Goal: Find specific page/section: Find specific page/section

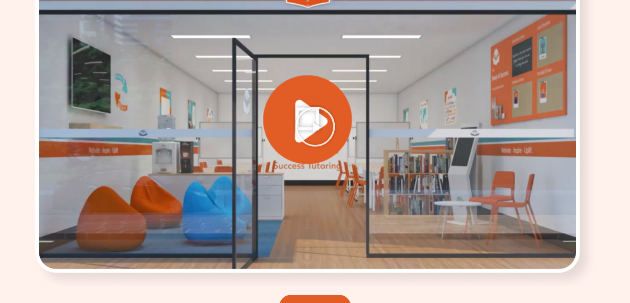
scroll to position [1078, 0]
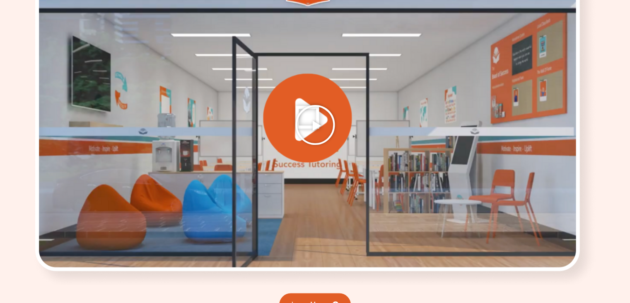
click at [321, 107] on icon "Play Video" at bounding box center [315, 124] width 41 height 41
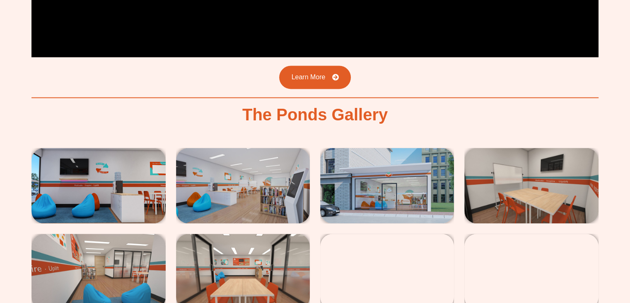
scroll to position [1303, 0]
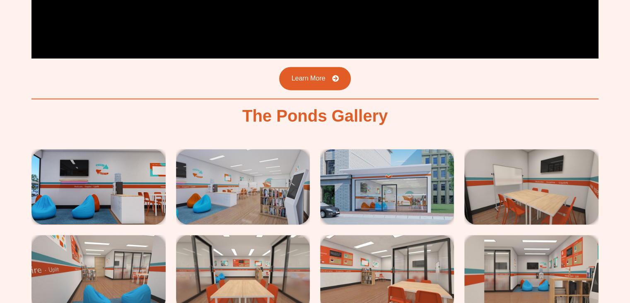
click at [332, 173] on img at bounding box center [387, 186] width 134 height 75
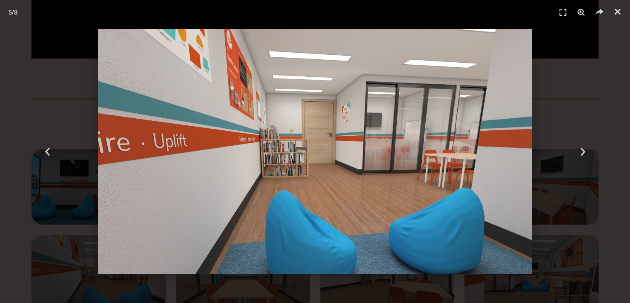
click at [615, 15] on icon "Close (Esc)" at bounding box center [618, 11] width 8 height 8
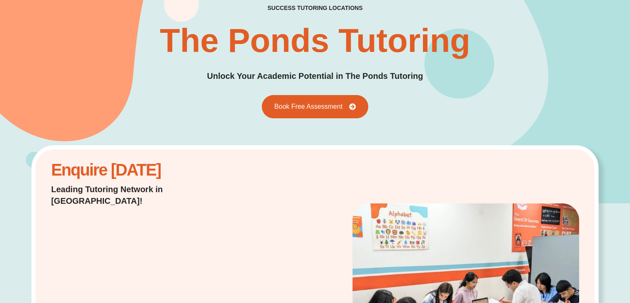
scroll to position [0, 0]
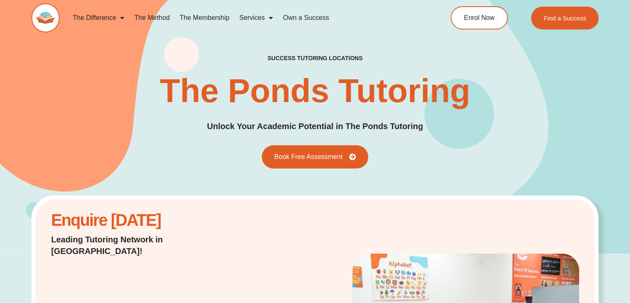
click at [153, 17] on link "The Method" at bounding box center [151, 17] width 45 height 19
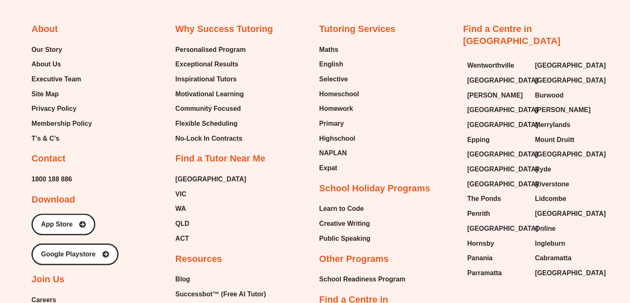
scroll to position [1855, 0]
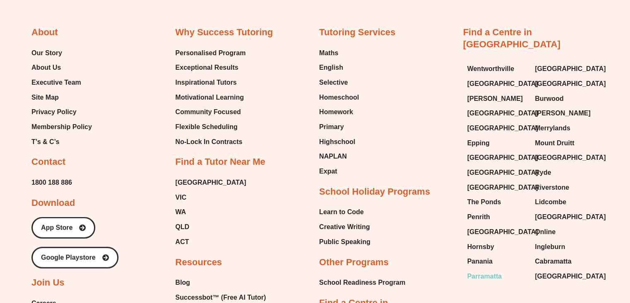
click at [494, 270] on span "Parramatta" at bounding box center [485, 276] width 35 height 12
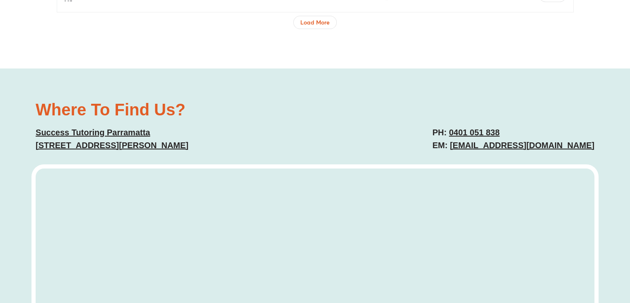
scroll to position [3208, 0]
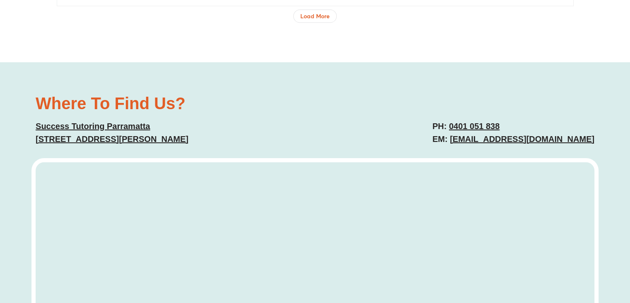
click at [592, 120] on h2 "PH: [PHONE_NUMBER] EM: [EMAIL_ADDRESS][DOMAIN_NAME]" at bounding box center [514, 133] width 162 height 26
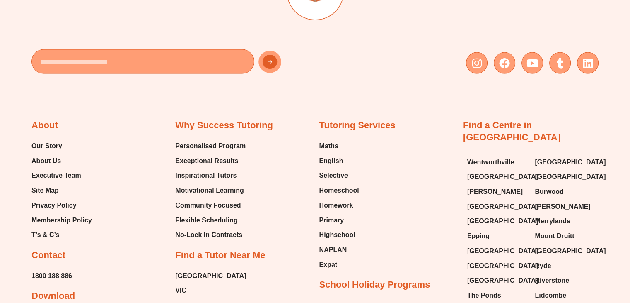
scroll to position [4966, 0]
